Goal: Task Accomplishment & Management: Complete application form

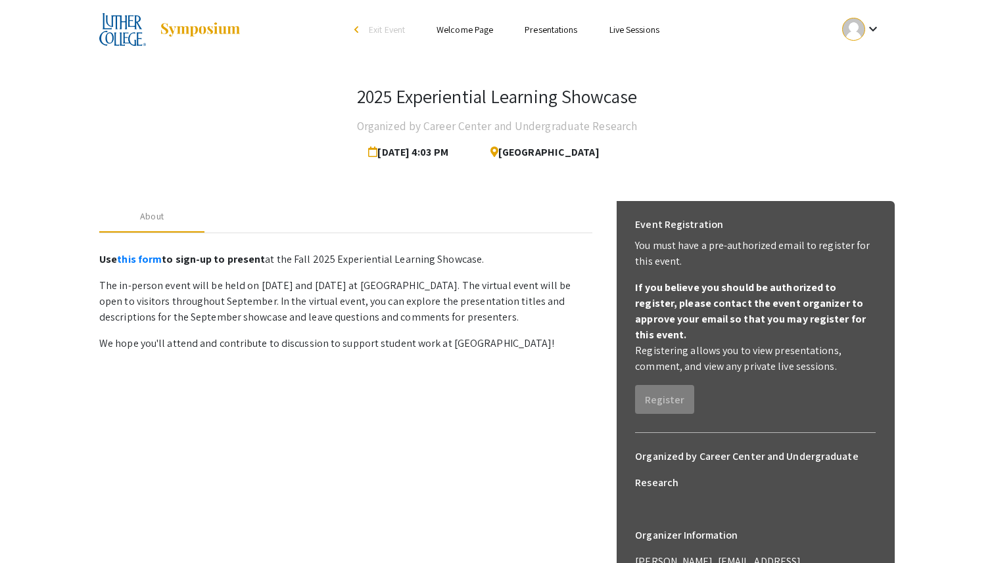
click at [525, 30] on link "Presentations" at bounding box center [551, 30] width 53 height 12
click at [466, 30] on link "Welcome Page" at bounding box center [465, 30] width 57 height 12
click at [561, 31] on link "Presentations" at bounding box center [551, 30] width 53 height 12
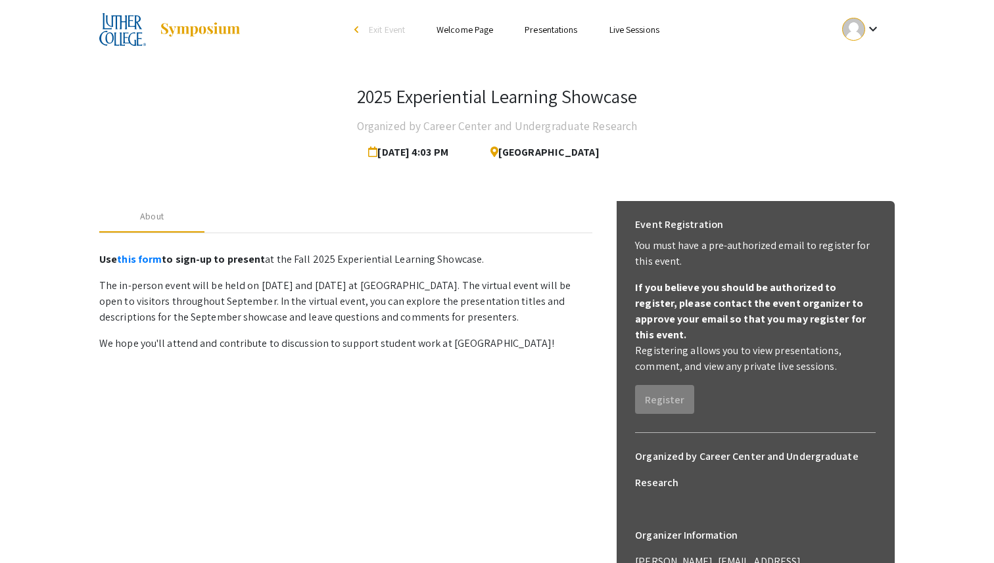
click at [561, 31] on link "Presentations" at bounding box center [551, 30] width 53 height 12
click at [620, 32] on link "Live Sessions" at bounding box center [635, 30] width 50 height 12
click at [870, 26] on mat-icon "keyboard_arrow_down" at bounding box center [873, 29] width 16 height 16
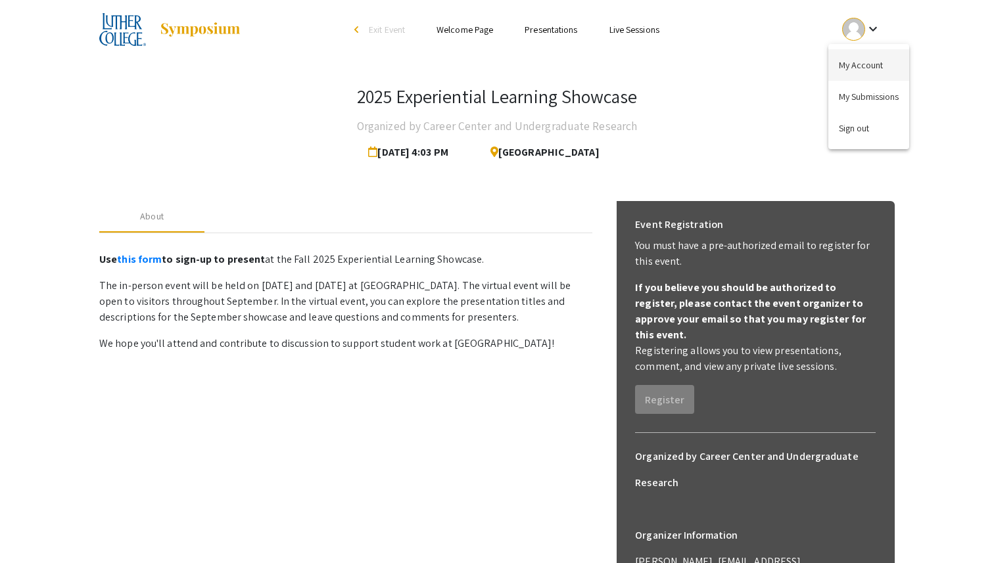
click at [857, 57] on button "My Account" at bounding box center [868, 65] width 81 height 32
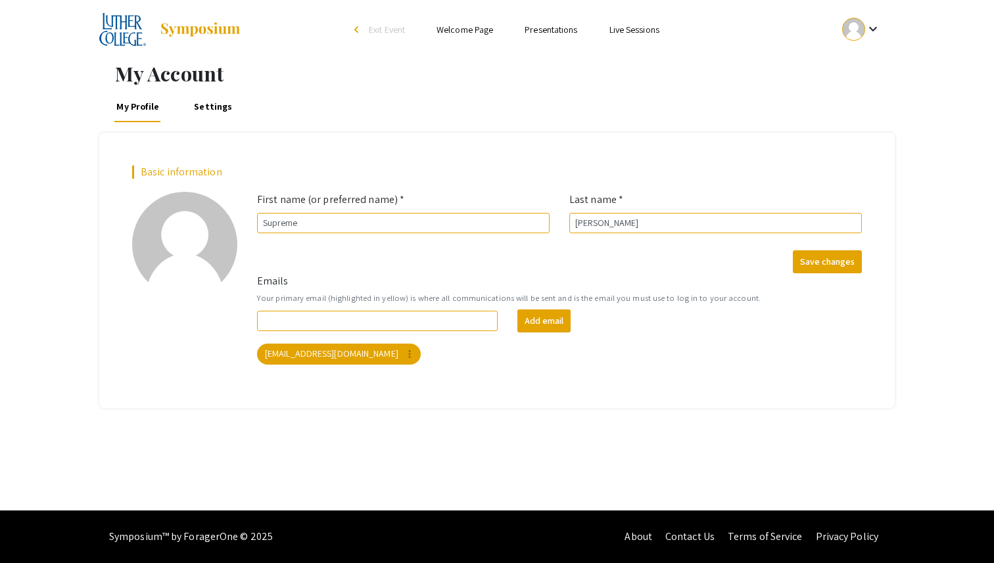
click at [118, 32] on img at bounding box center [122, 29] width 47 height 33
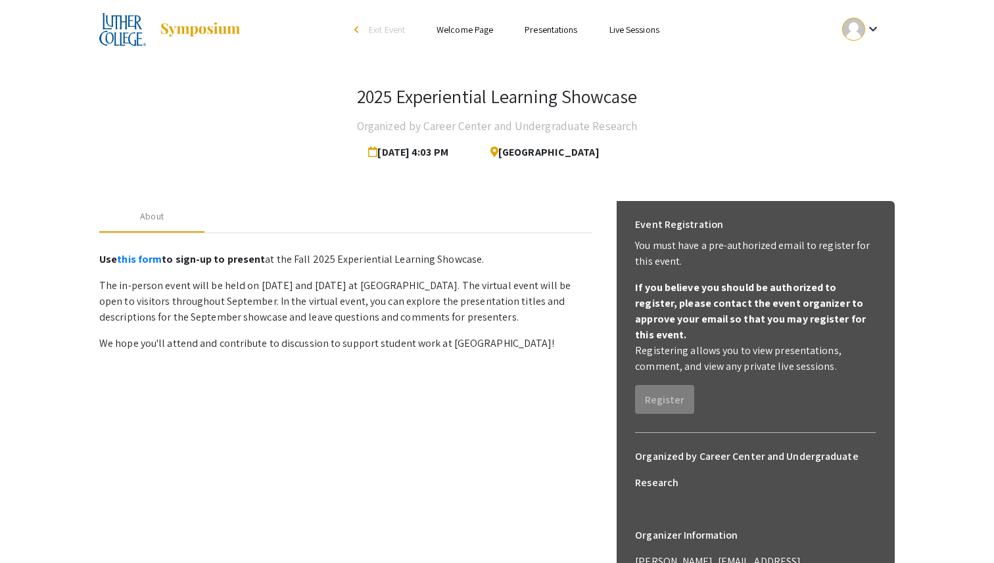
click at [429, 151] on span "Aug 28, 2025 4:03 PM" at bounding box center [410, 152] width 85 height 26
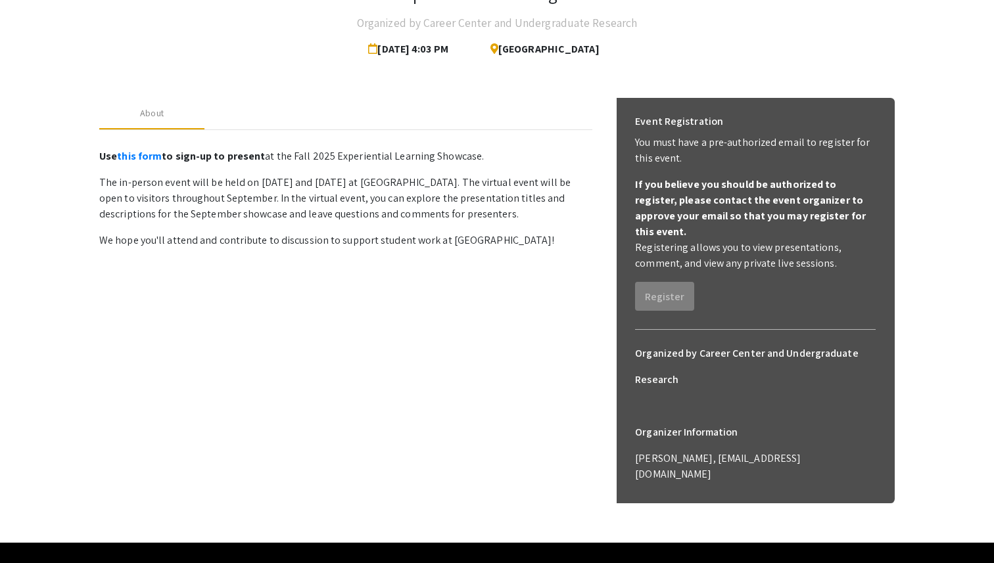
click at [441, 87] on div "About Use this form to sign-up to present at the Fall 2025 Experiential Learnin…" at bounding box center [497, 312] width 796 height 461
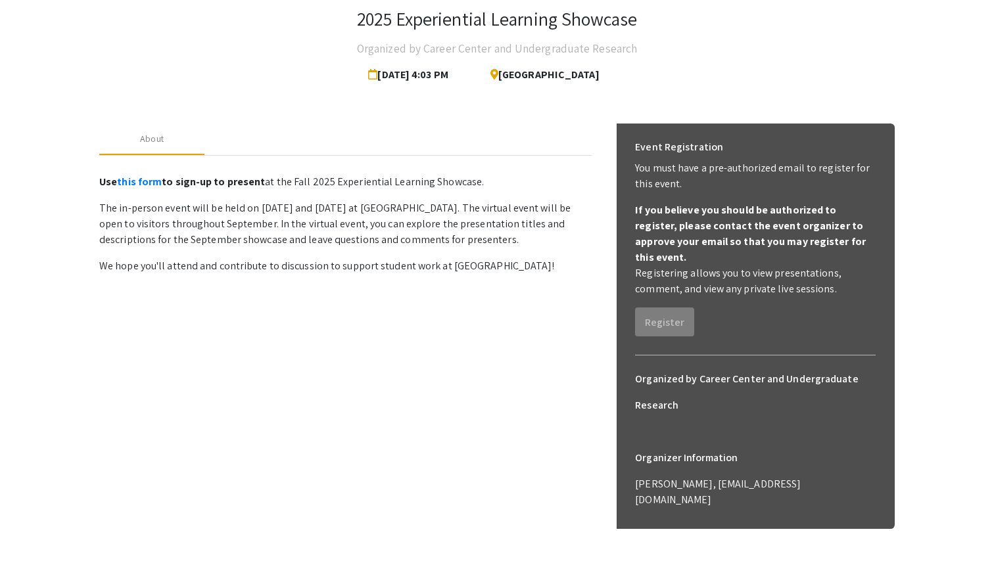
scroll to position [0, 0]
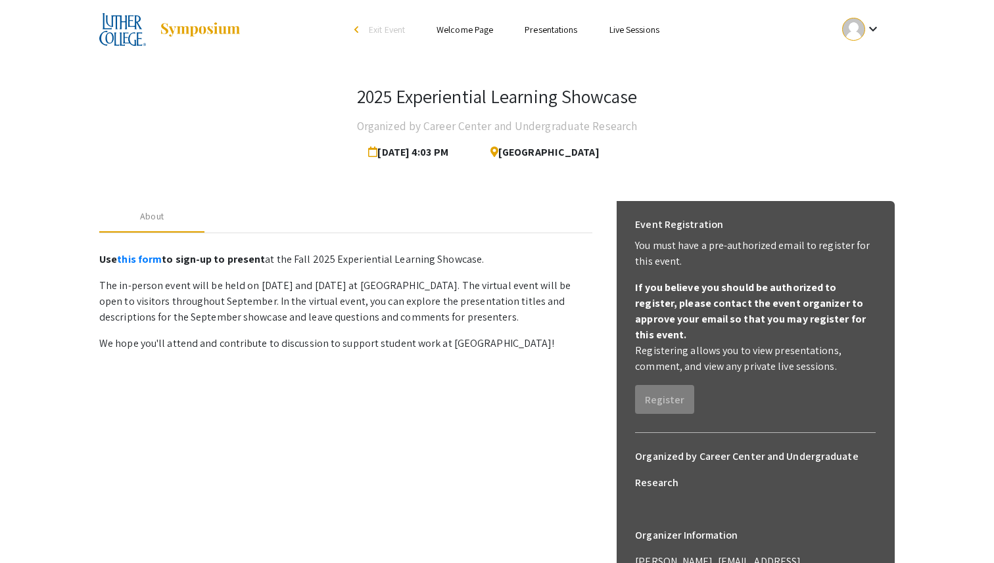
click at [534, 381] on div "About Use this form to sign-up to present at the Fall 2025 Experiential Learnin…" at bounding box center [345, 423] width 493 height 445
click at [137, 259] on link "this form" at bounding box center [139, 259] width 45 height 14
click at [306, 312] on p "The in-person event will be held on September 18 and 20, 2025 at Luther College…" at bounding box center [345, 301] width 493 height 47
click at [615, 29] on link "Live Sessions" at bounding box center [635, 30] width 50 height 12
click at [612, 32] on link "Live Sessions" at bounding box center [635, 30] width 50 height 12
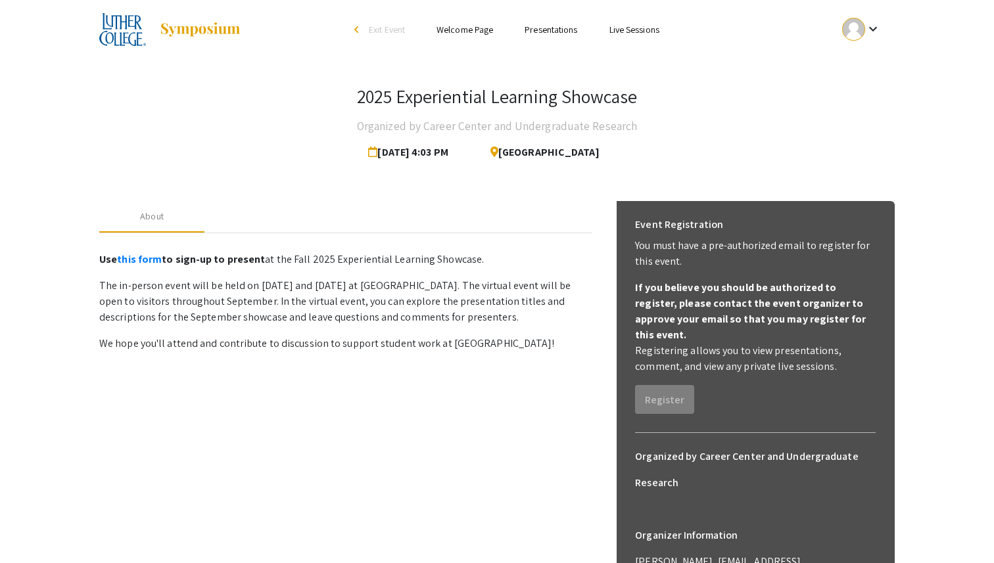
click at [539, 34] on link "Presentations" at bounding box center [551, 30] width 53 height 12
click at [210, 204] on div "About" at bounding box center [345, 217] width 493 height 32
click at [545, 30] on link "Presentations" at bounding box center [551, 30] width 53 height 12
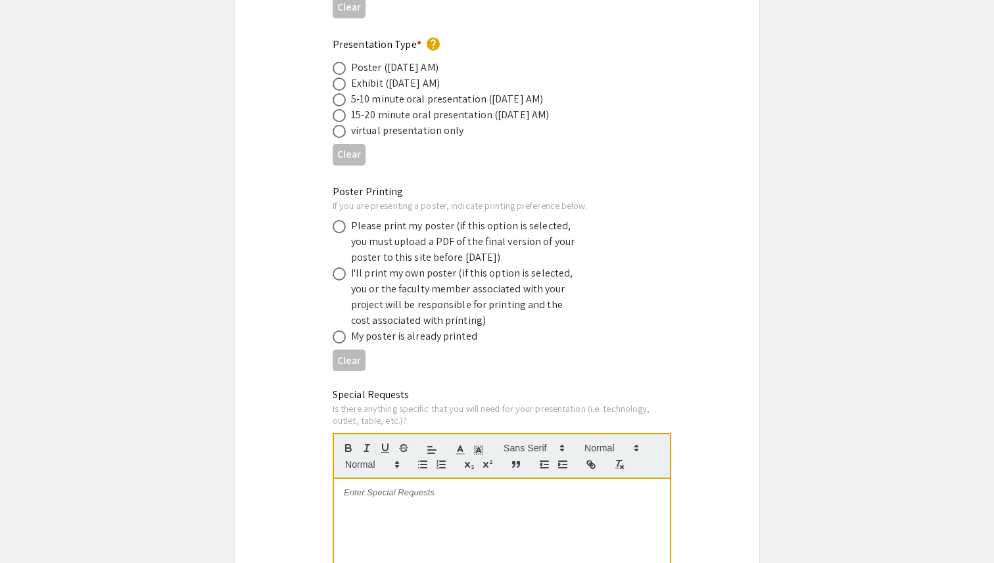
scroll to position [2598, 0]
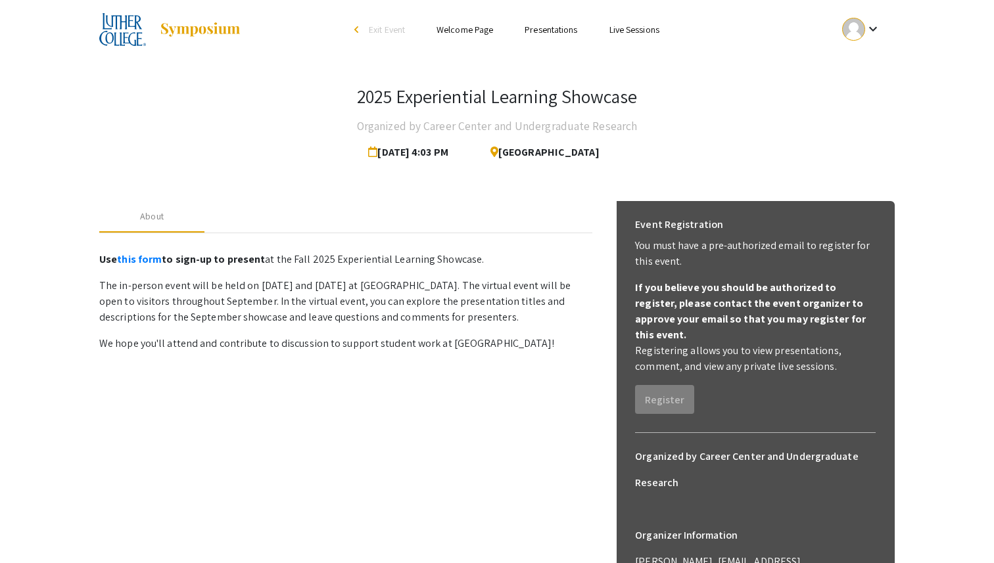
click at [545, 28] on link "Presentations" at bounding box center [551, 30] width 53 height 12
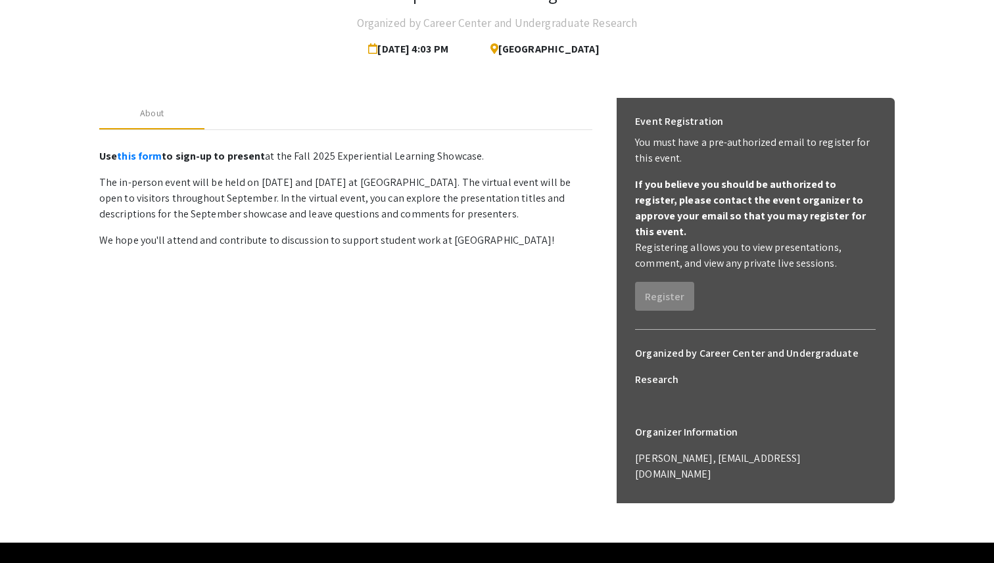
click at [569, 289] on div "About Use this form to sign-up to present at the Fall 2025 Experiential Learnin…" at bounding box center [345, 320] width 493 height 445
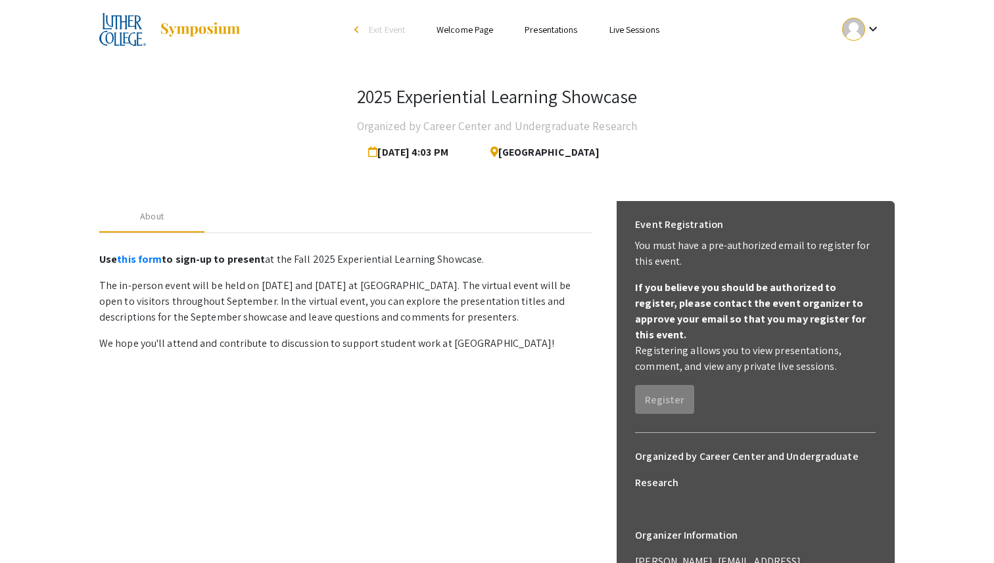
click at [871, 27] on mat-icon "keyboard_arrow_down" at bounding box center [873, 29] width 16 height 16
click at [863, 103] on button "My Submissions" at bounding box center [868, 97] width 81 height 32
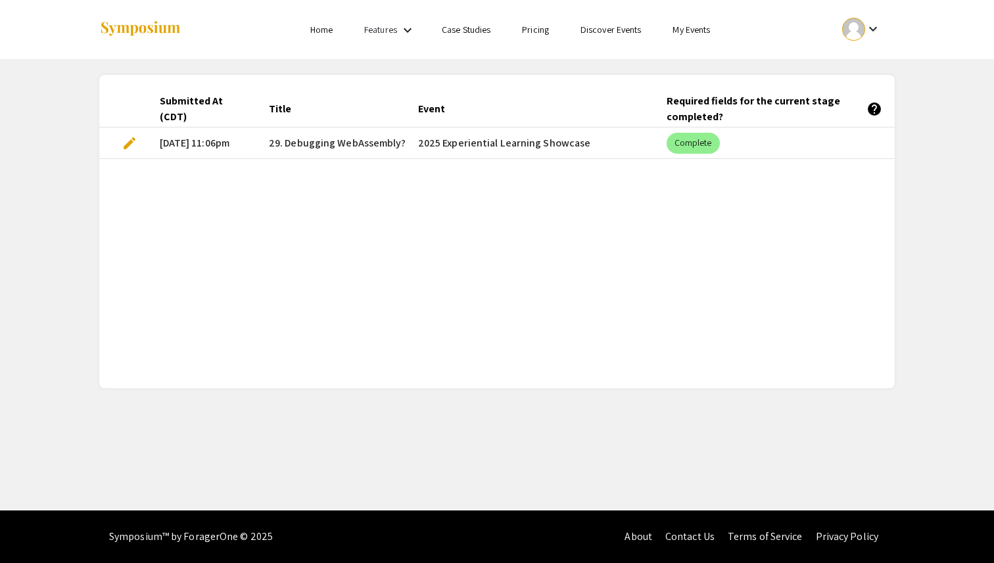
click at [124, 146] on span "edit" at bounding box center [130, 143] width 16 height 16
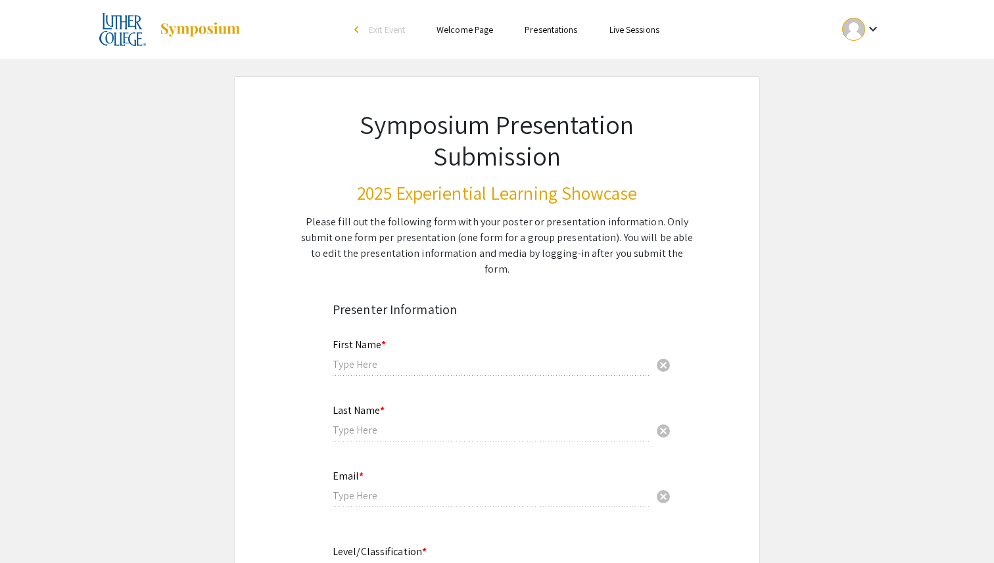
type input "Supreme"
type input "Paudel"
type input "paudsu01@luther.edu"
radio input "true"
type input "Computer Science"
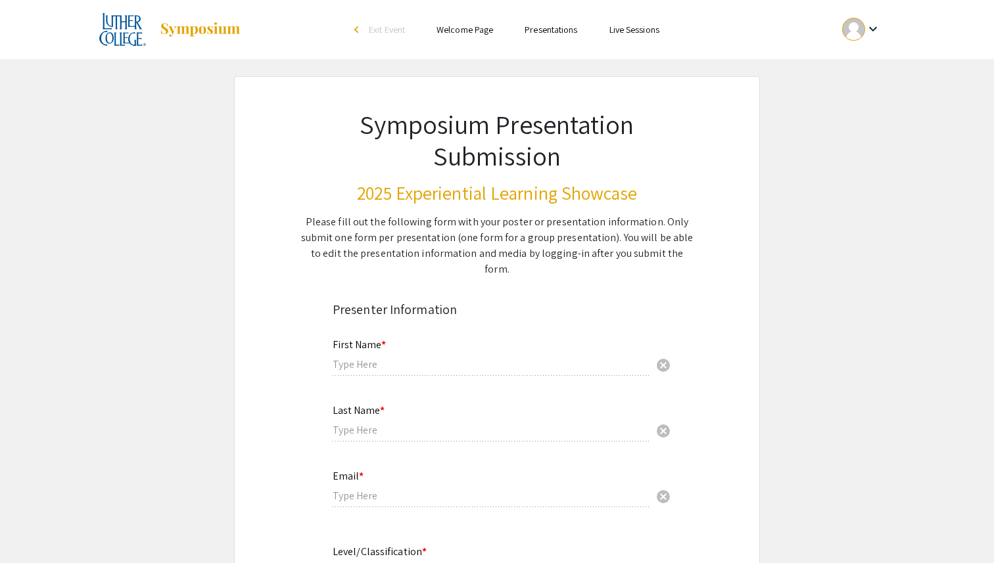
radio input "true"
type input "Prof. Ben Titzer(Carnegie Mellon University)"
radio input "true"
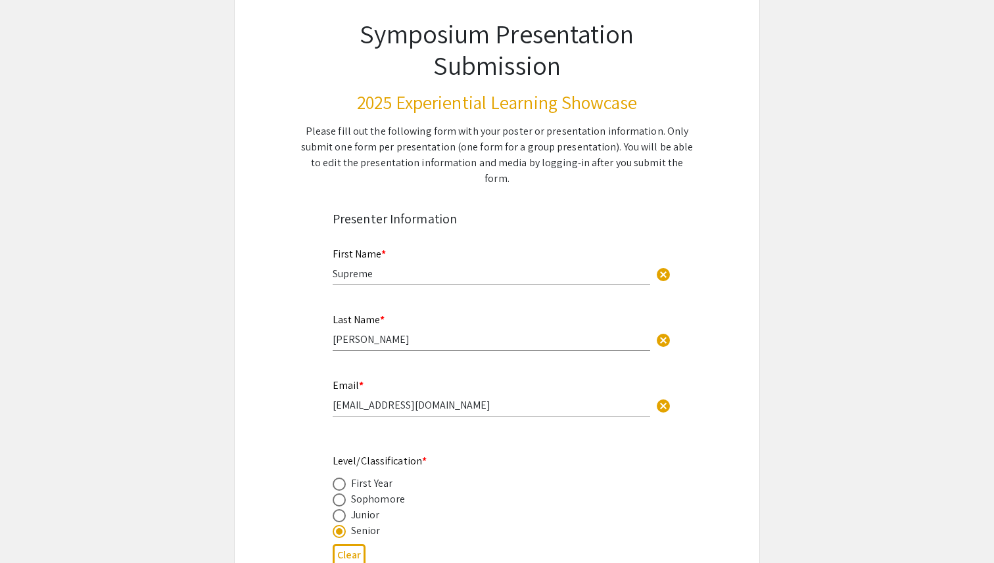
select select "custom"
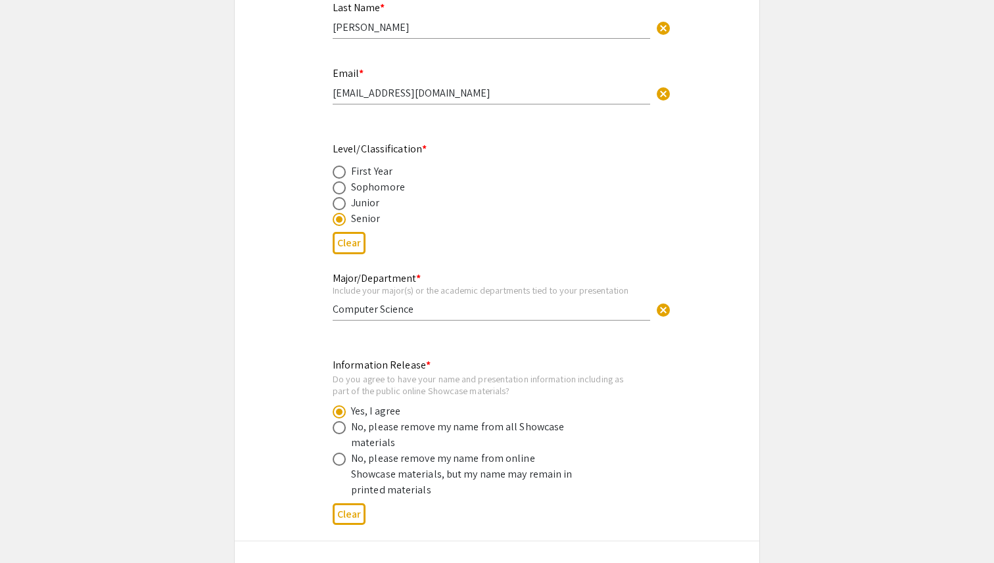
type input "0"
select select "custom"
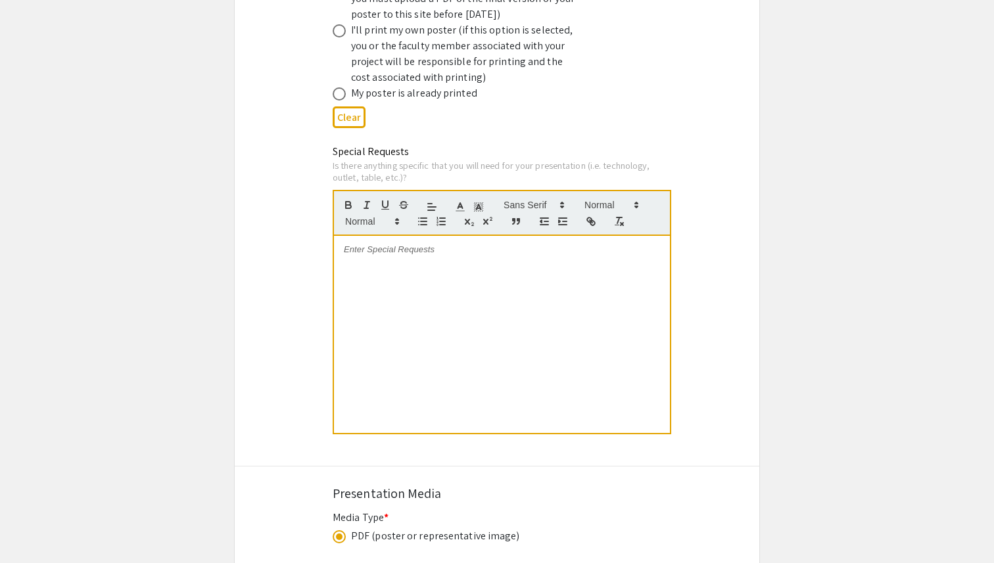
type input "1"
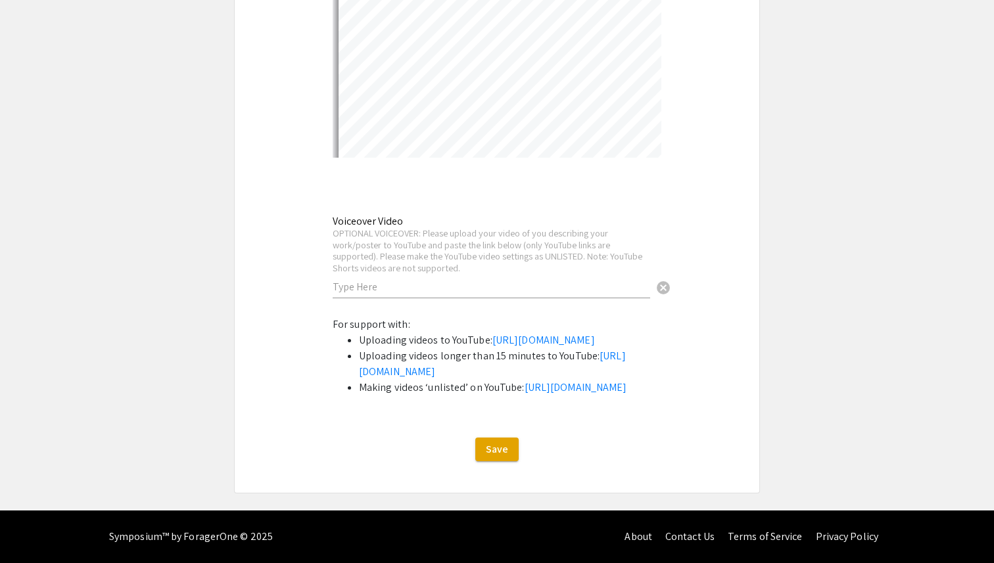
select select "auto"
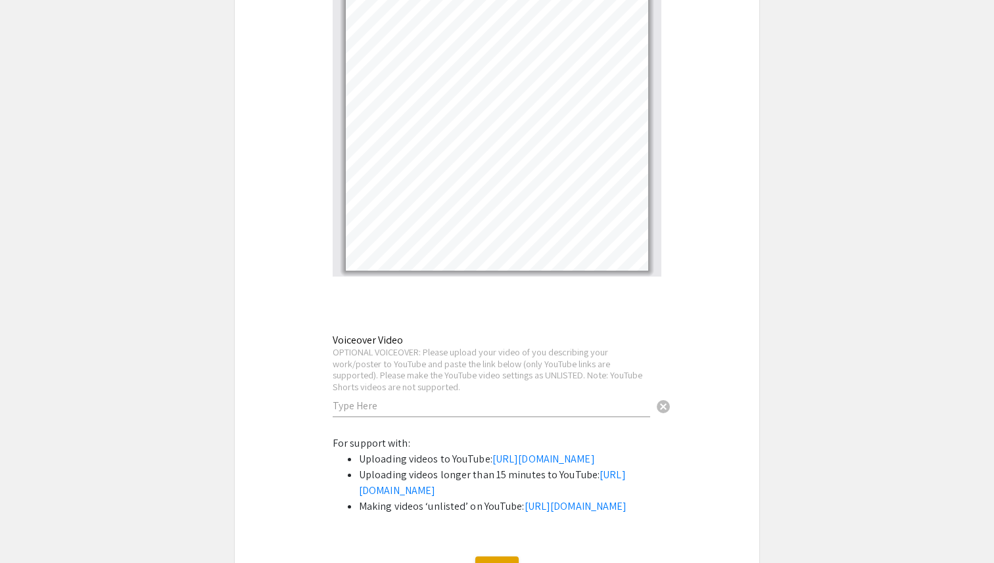
scroll to position [3471, 0]
